Goal: Task Accomplishment & Management: Manage account settings

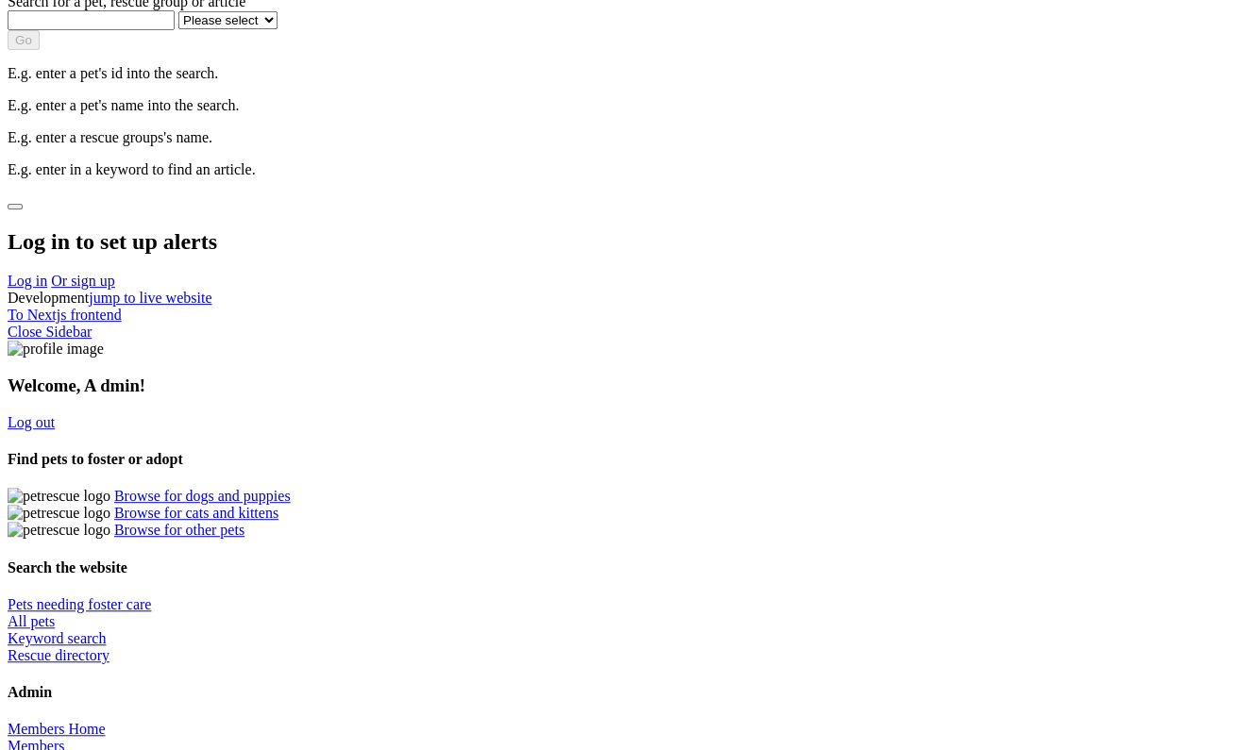
scroll to position [212, 0]
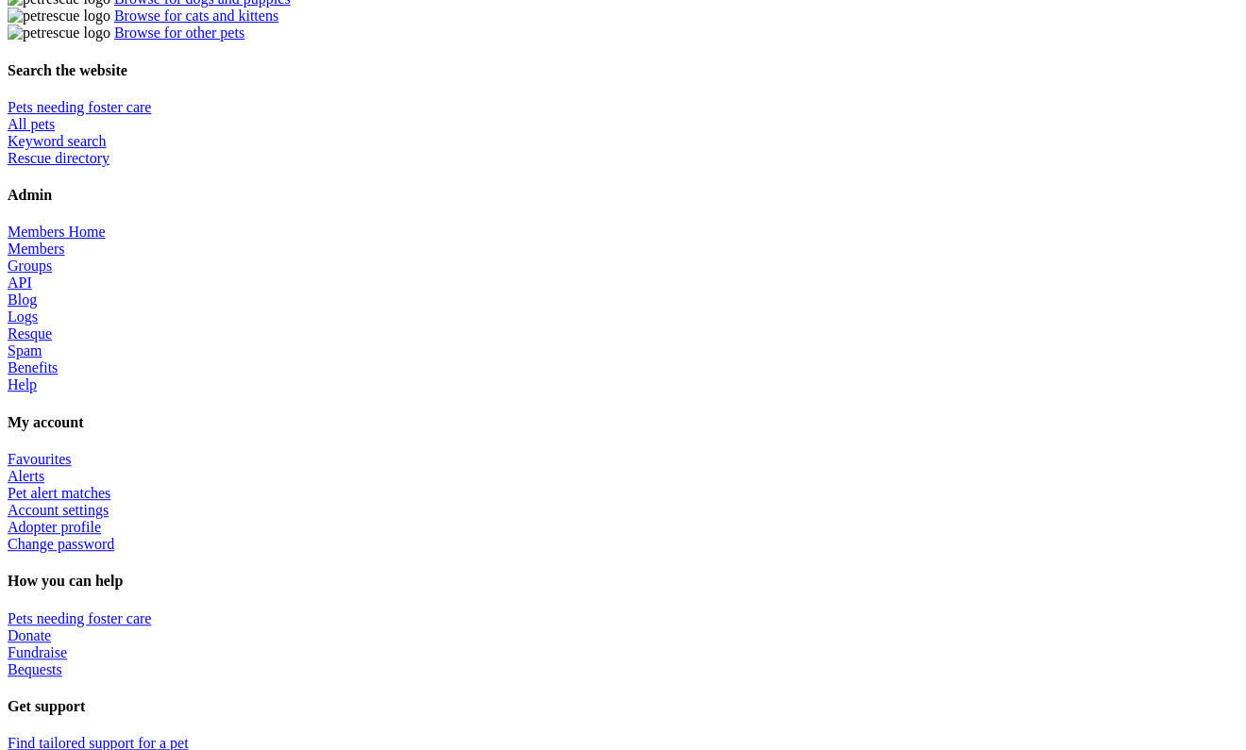
scroll to position [713, 0]
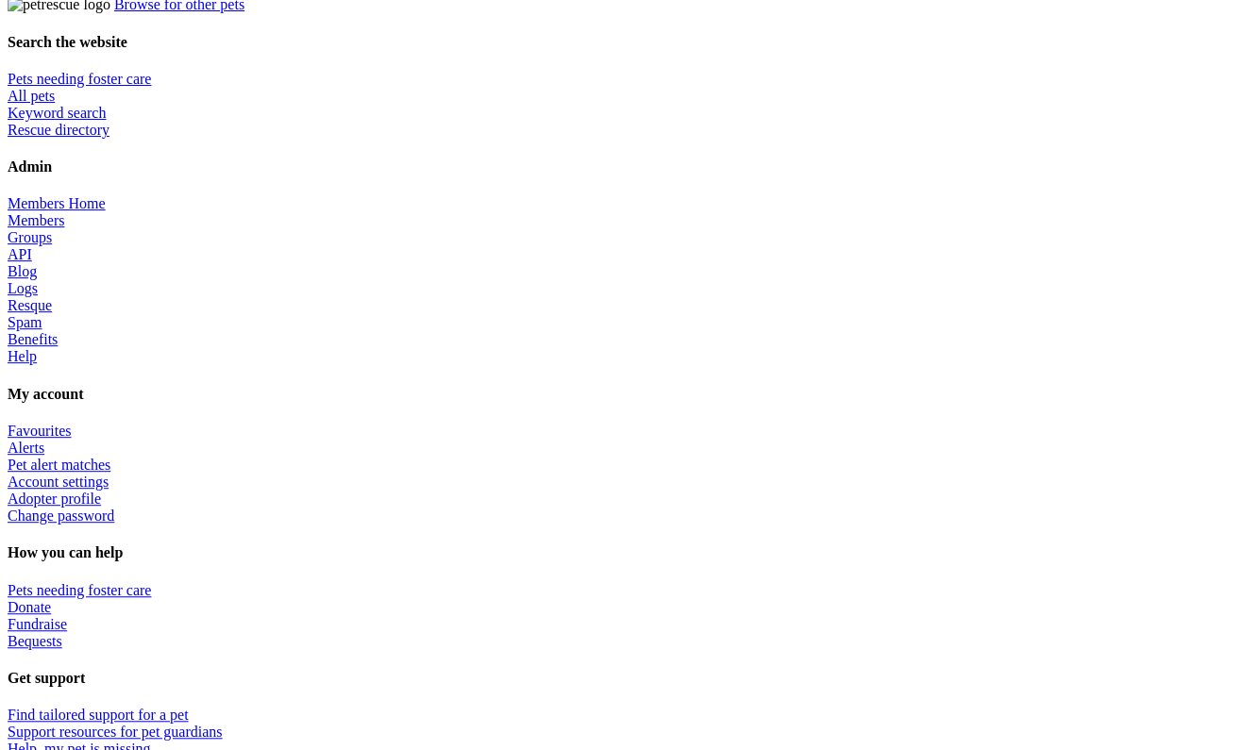
scroll to position [707, 0]
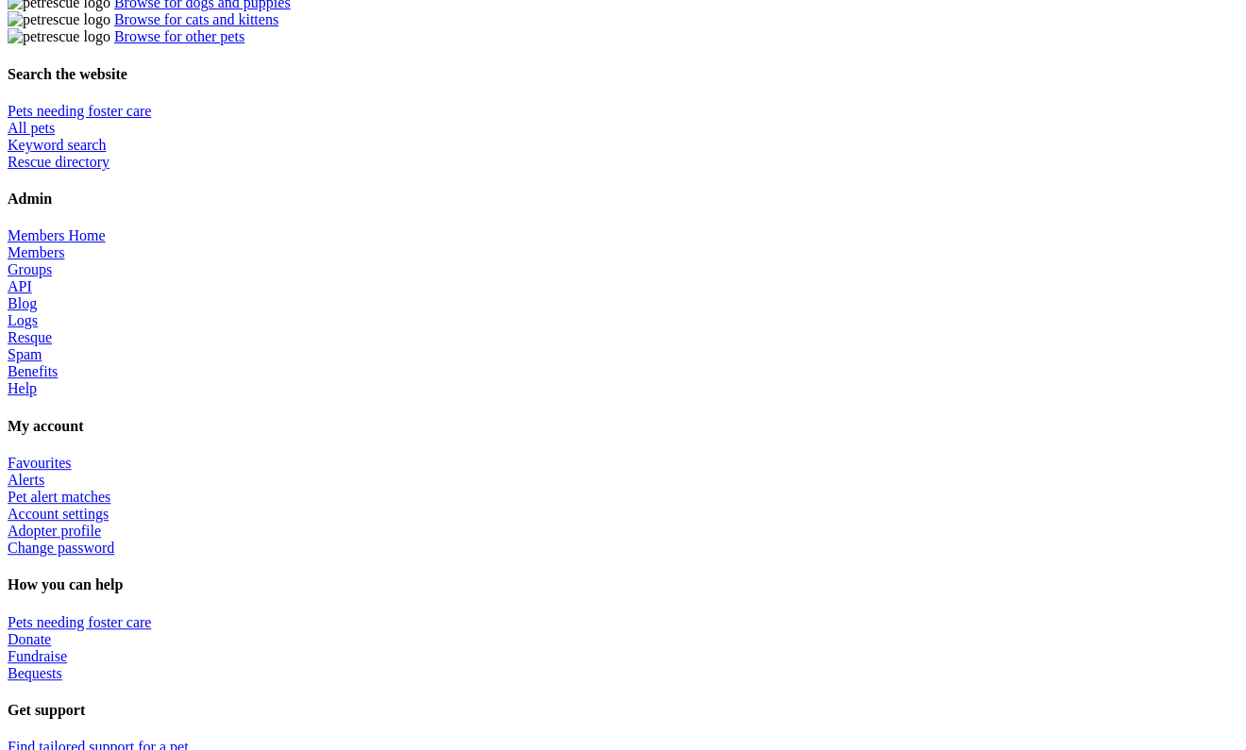
scroll to position [689, 0]
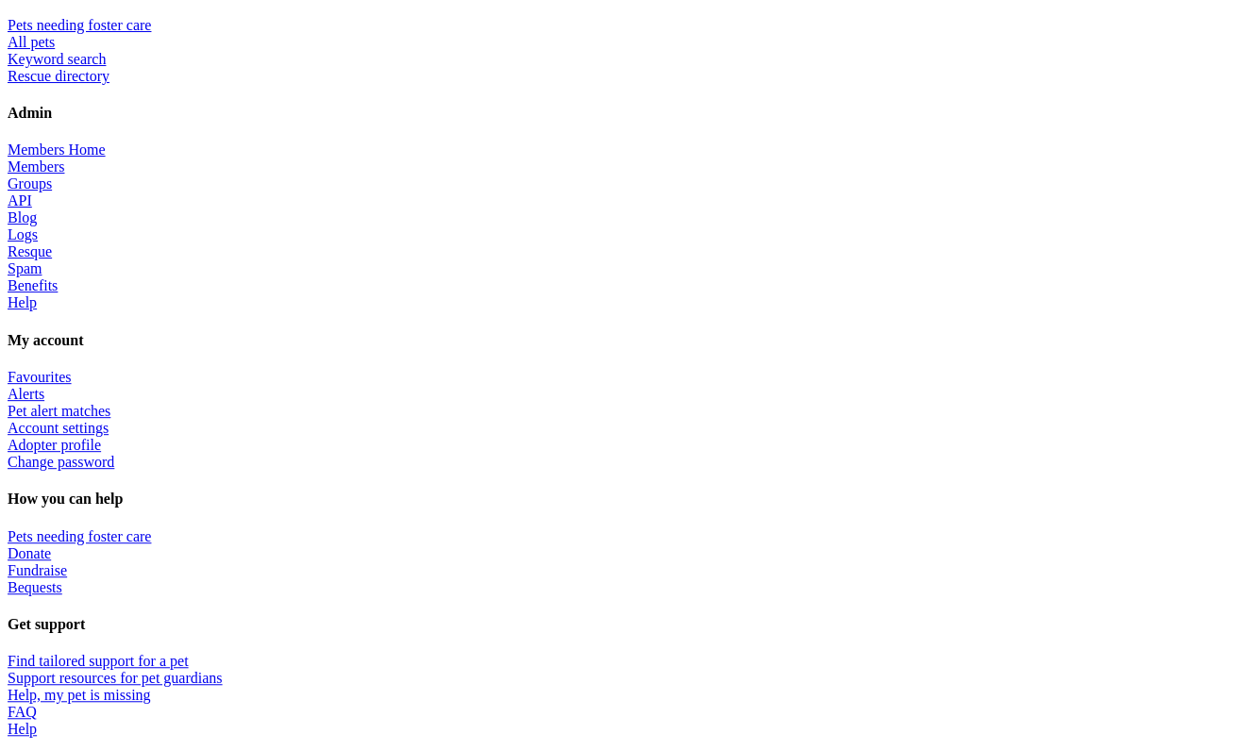
scroll to position [792, 0]
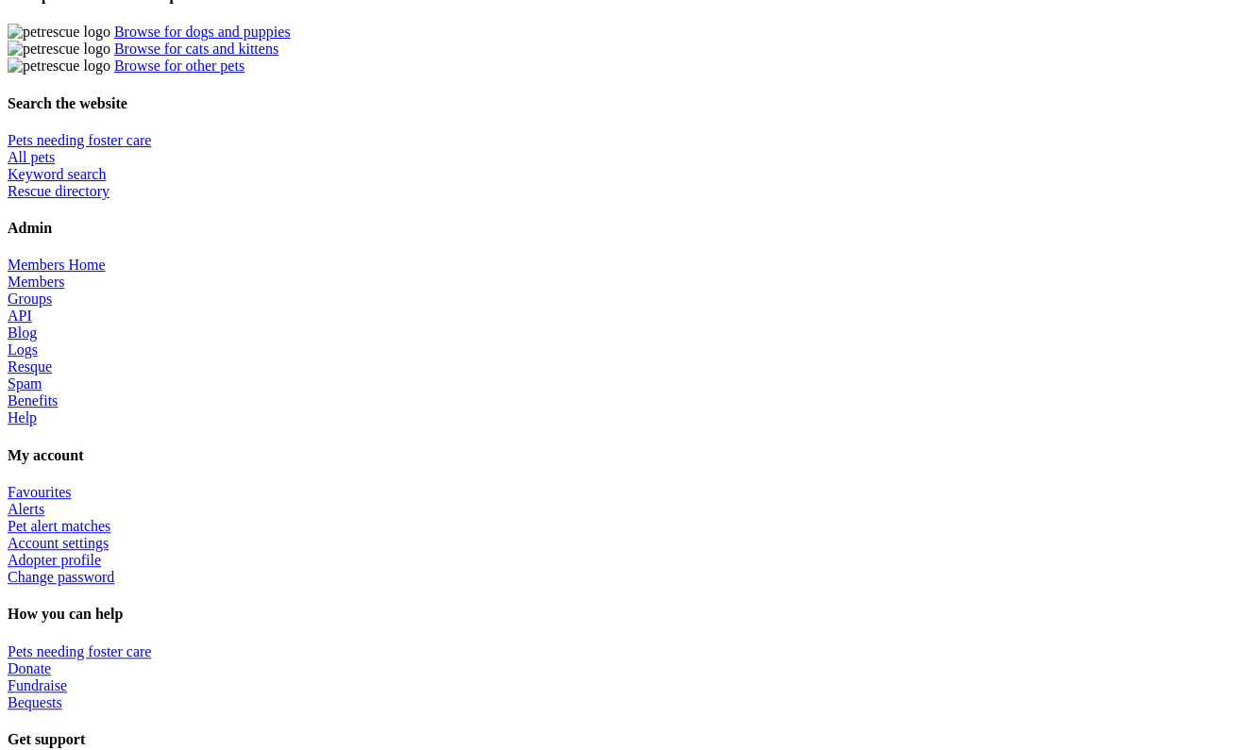
scroll to position [648, 0]
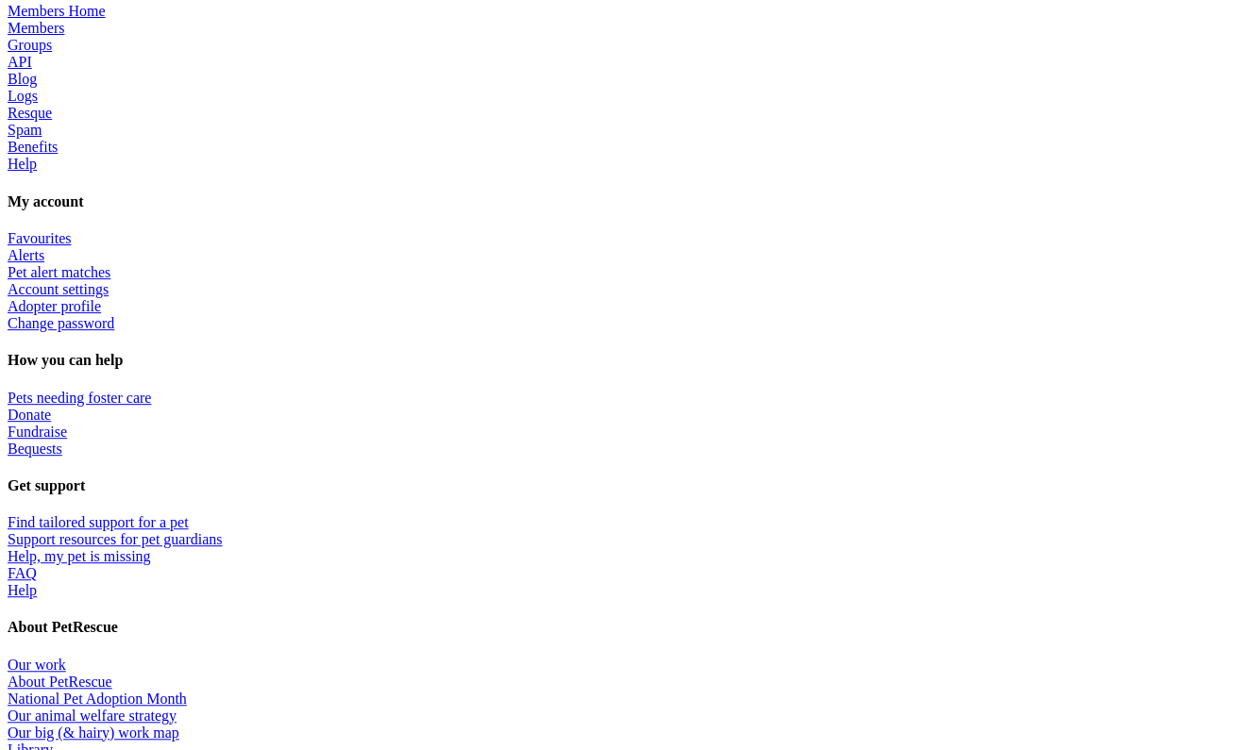
scroll to position [938, 0]
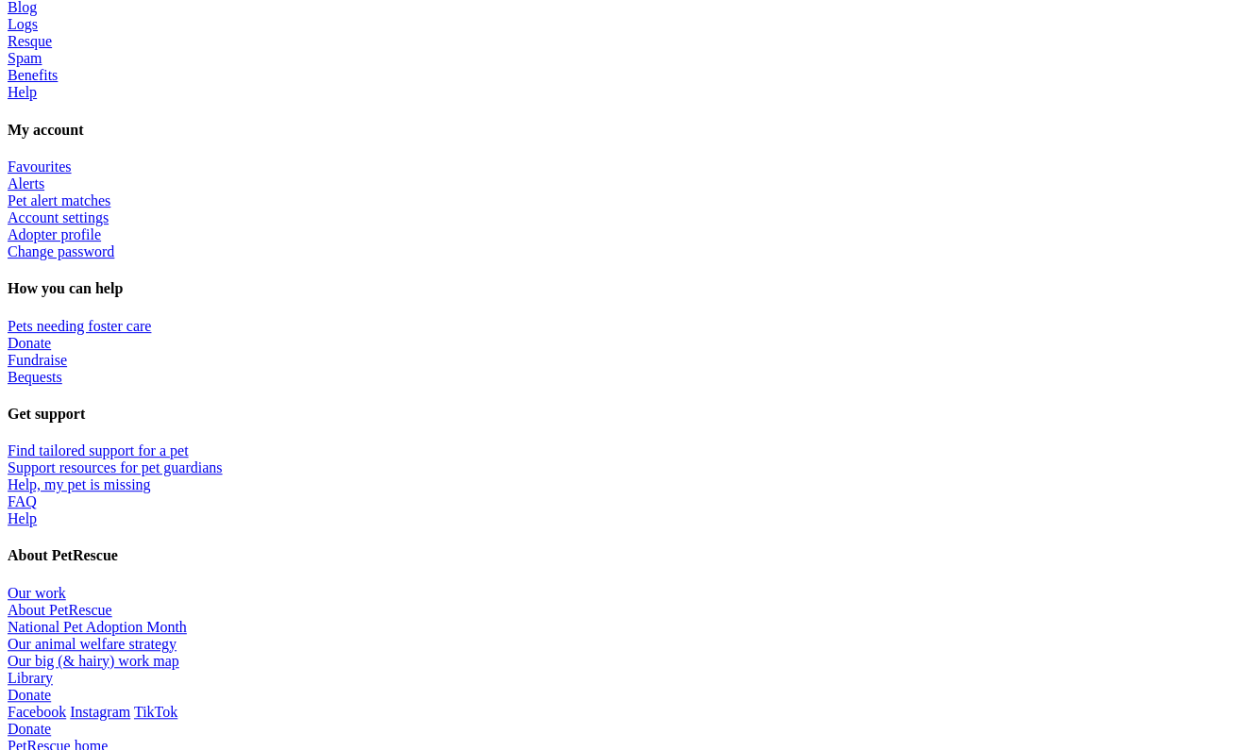
scroll to position [1001, 0]
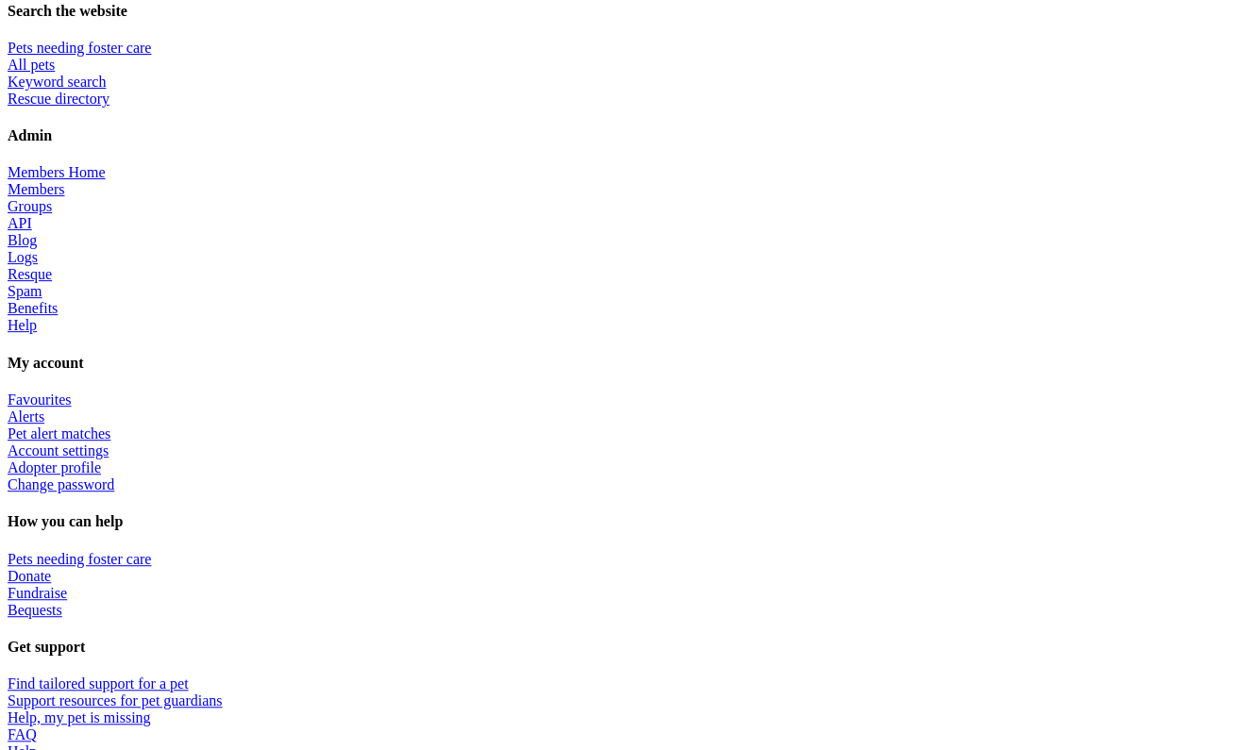
scroll to position [764, 0]
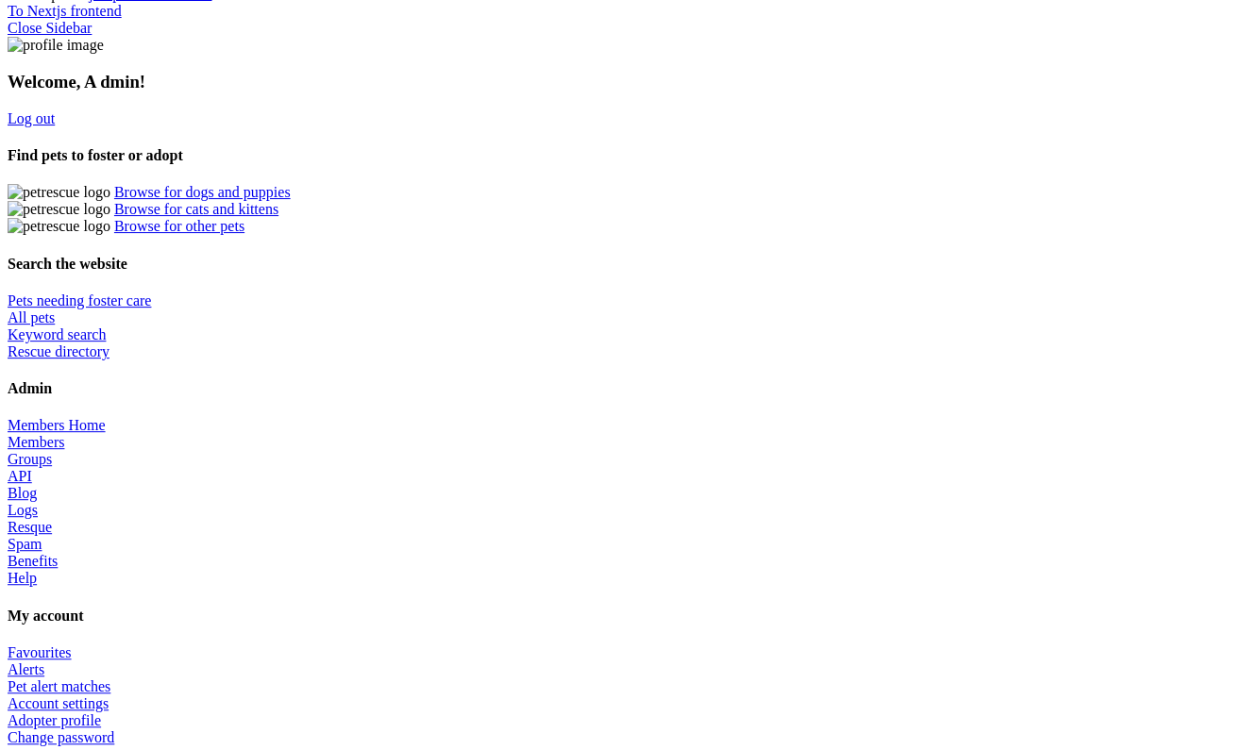
scroll to position [502, 0]
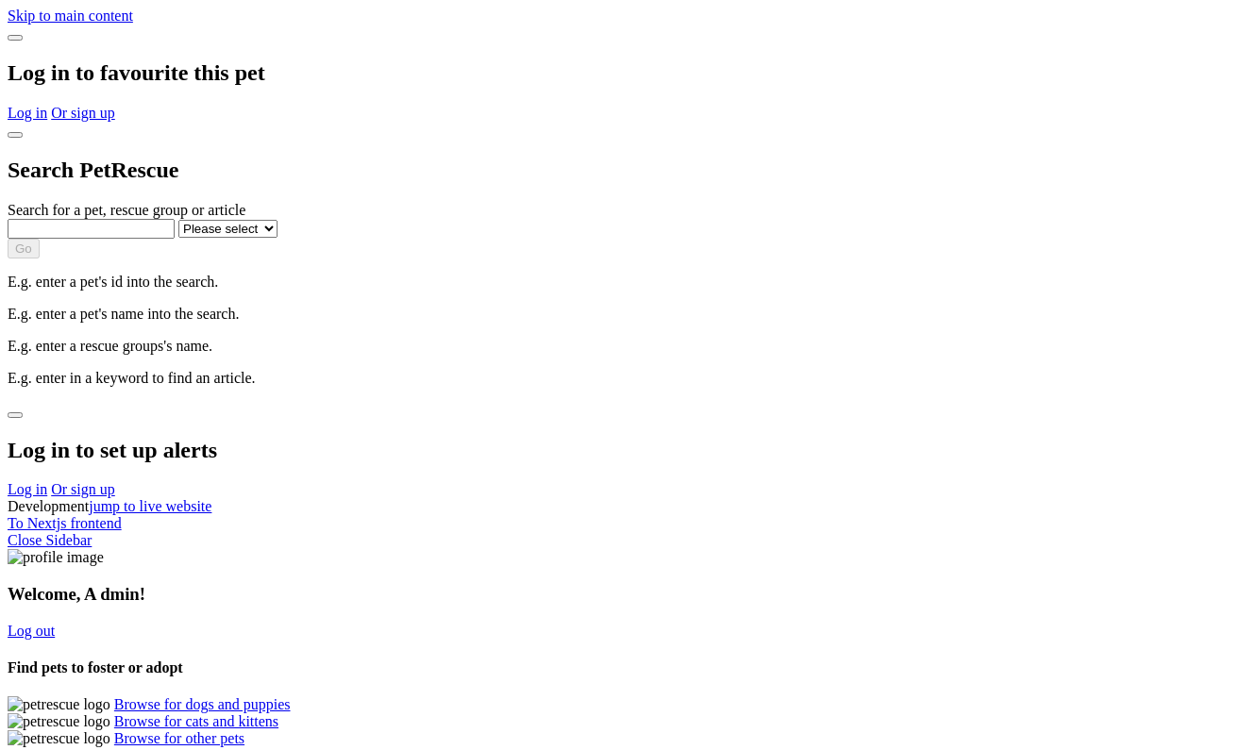
scroll to position [502, 0]
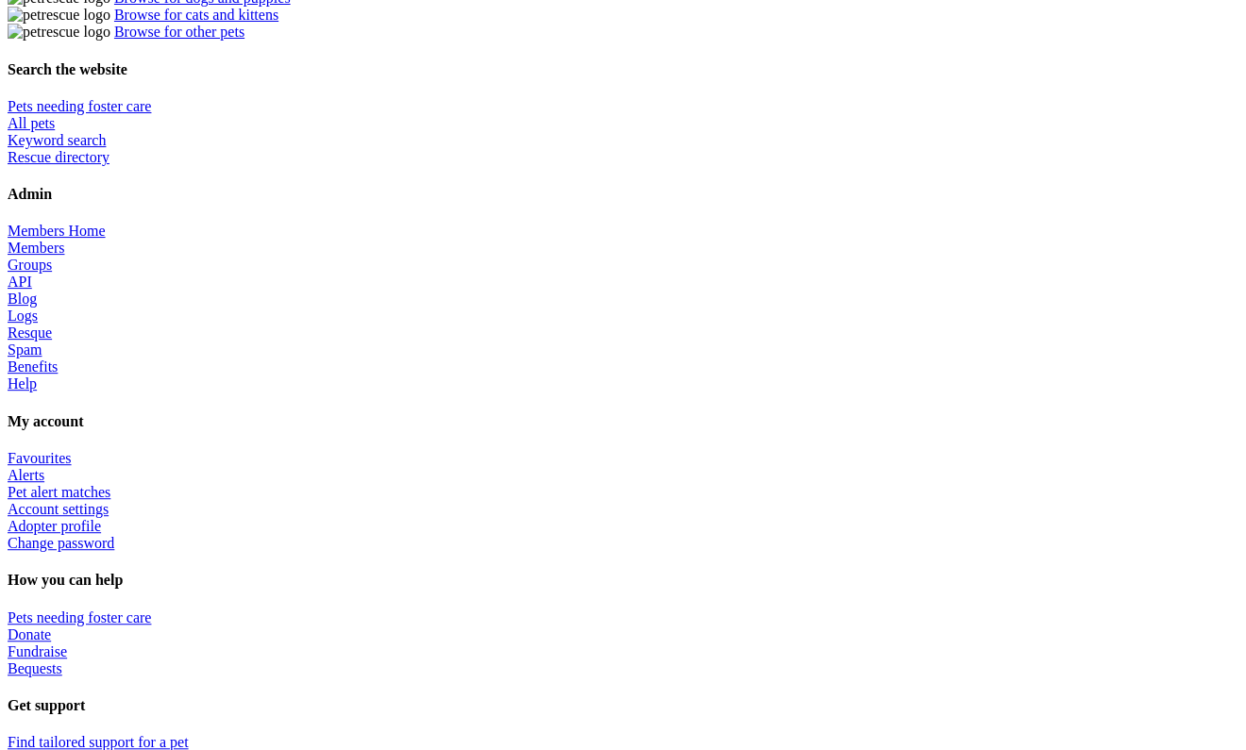
scroll to position [725, 0]
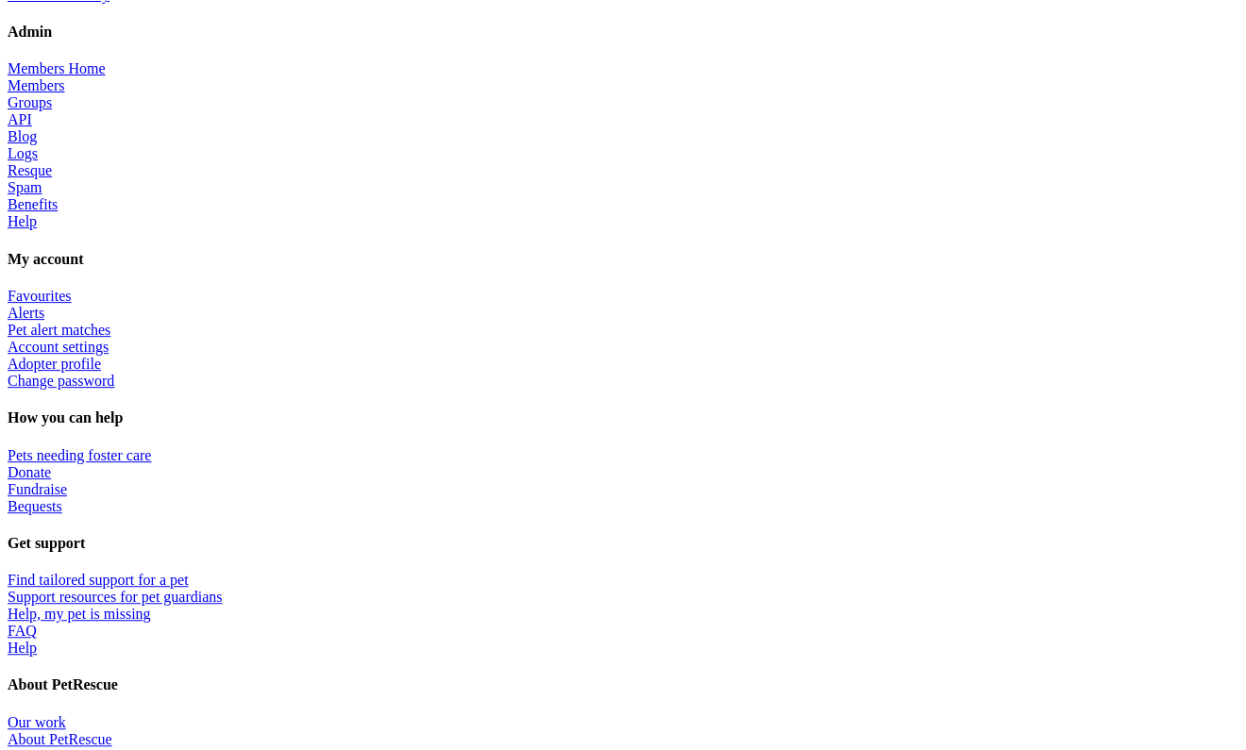
scroll to position [870, 0]
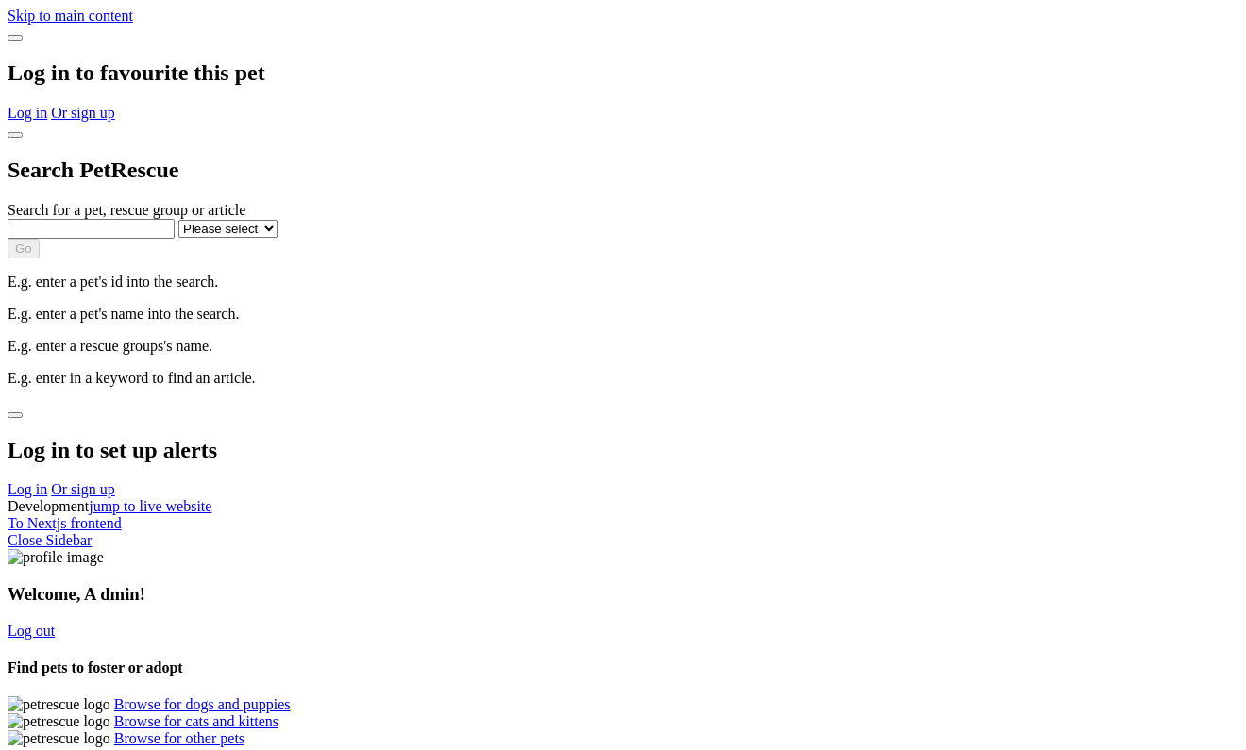
scroll to position [870, 0]
